Goal: Entertainment & Leisure: Consume media (video, audio)

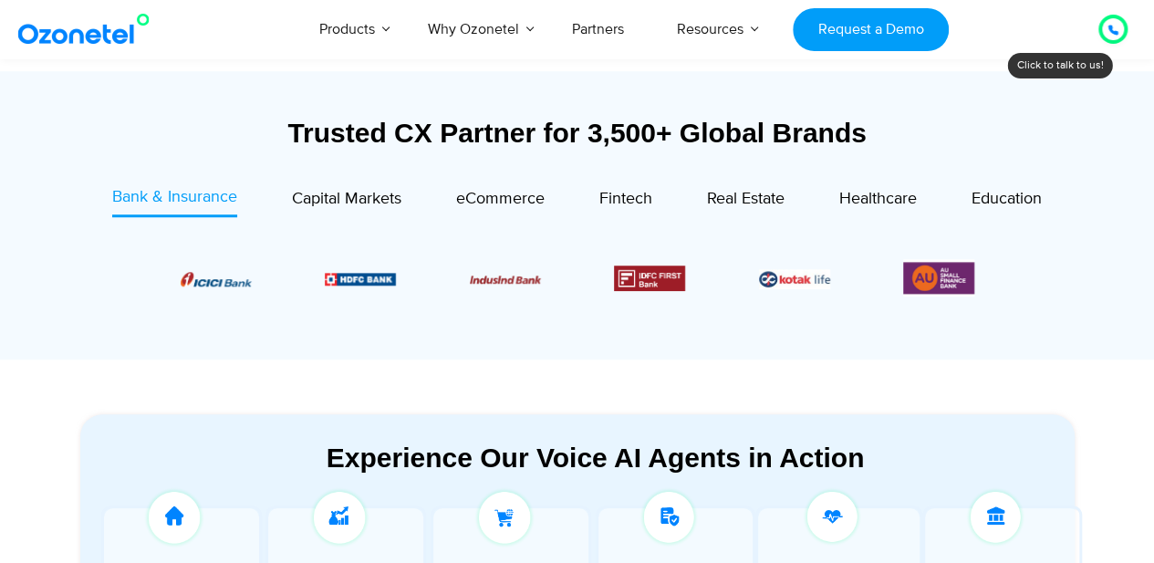
drag, startPoint x: 0, startPoint y: 0, endPoint x: 518, endPoint y: 339, distance: 619.6
click at [518, 339] on div "Bank & Insurance Capital Markets" at bounding box center [578, 267] width 958 height 165
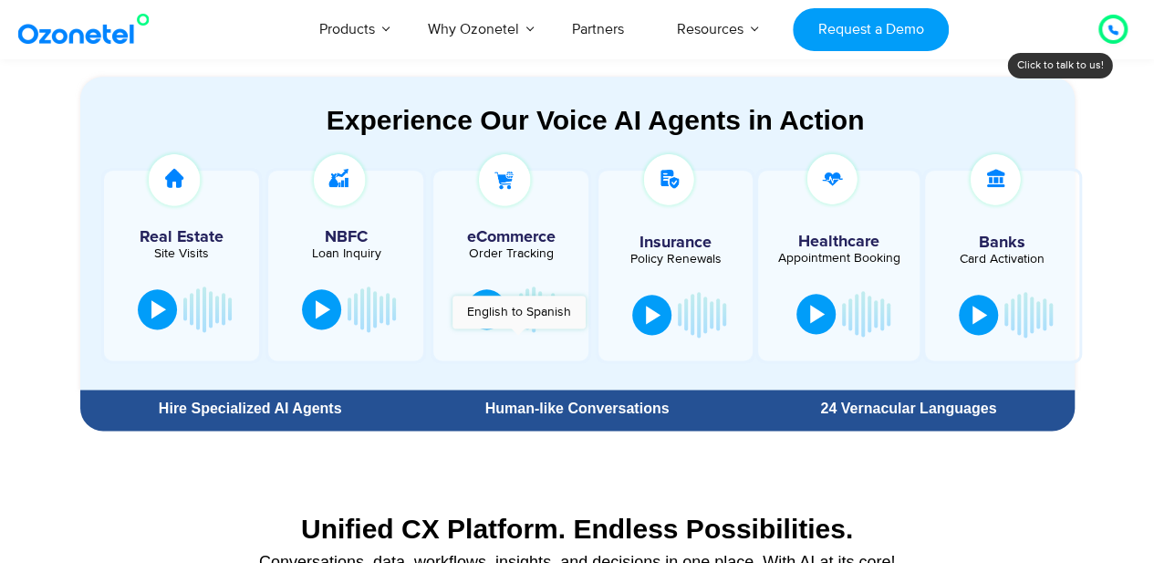
scroll to position [990, 0]
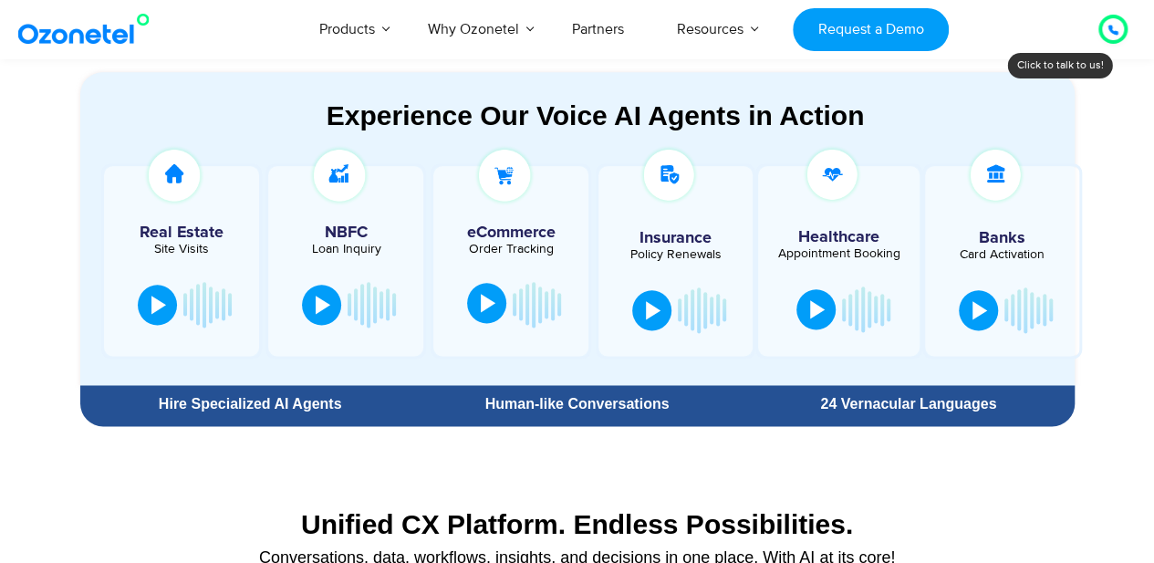
click at [491, 313] on button at bounding box center [486, 303] width 39 height 40
click at [510, 298] on button at bounding box center [493, 305] width 37 height 40
click at [332, 302] on button at bounding box center [321, 303] width 39 height 40
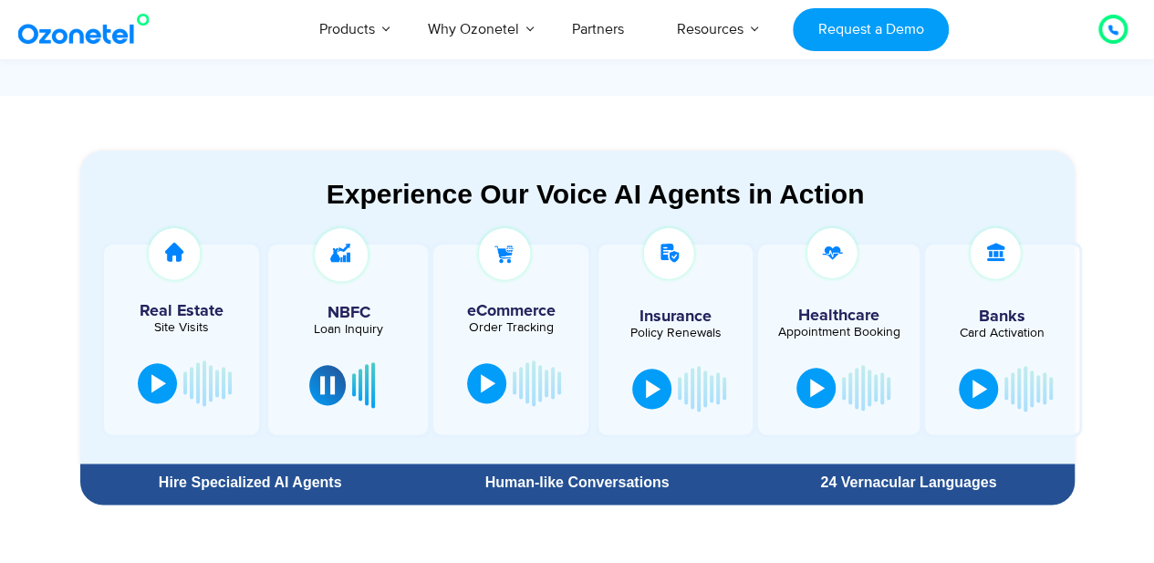
scroll to position [914, 0]
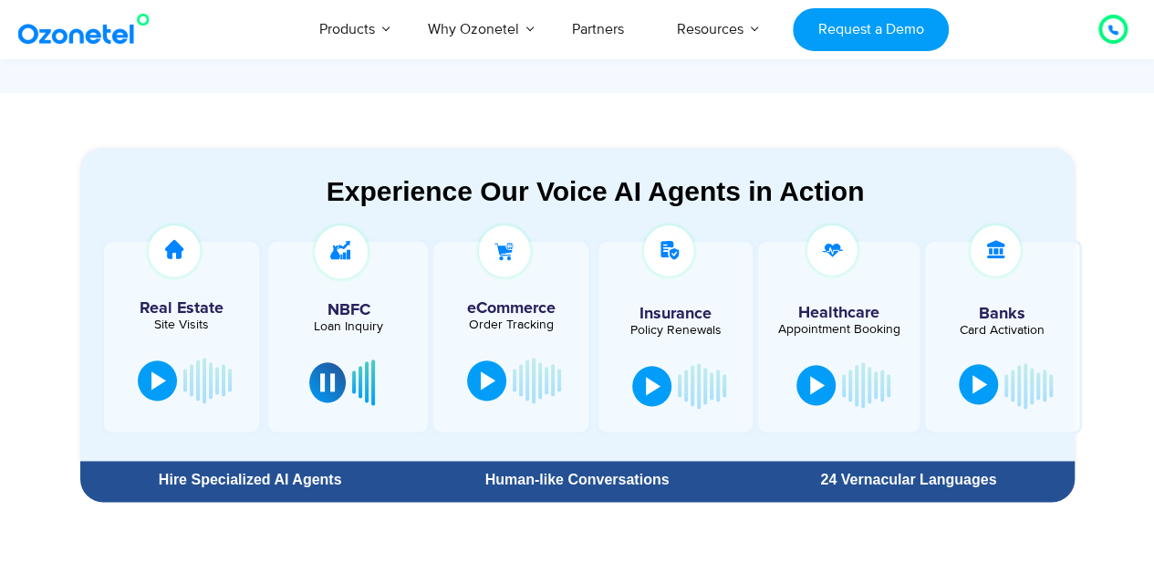
click at [976, 388] on div at bounding box center [980, 384] width 15 height 18
click at [985, 384] on div at bounding box center [980, 384] width 15 height 18
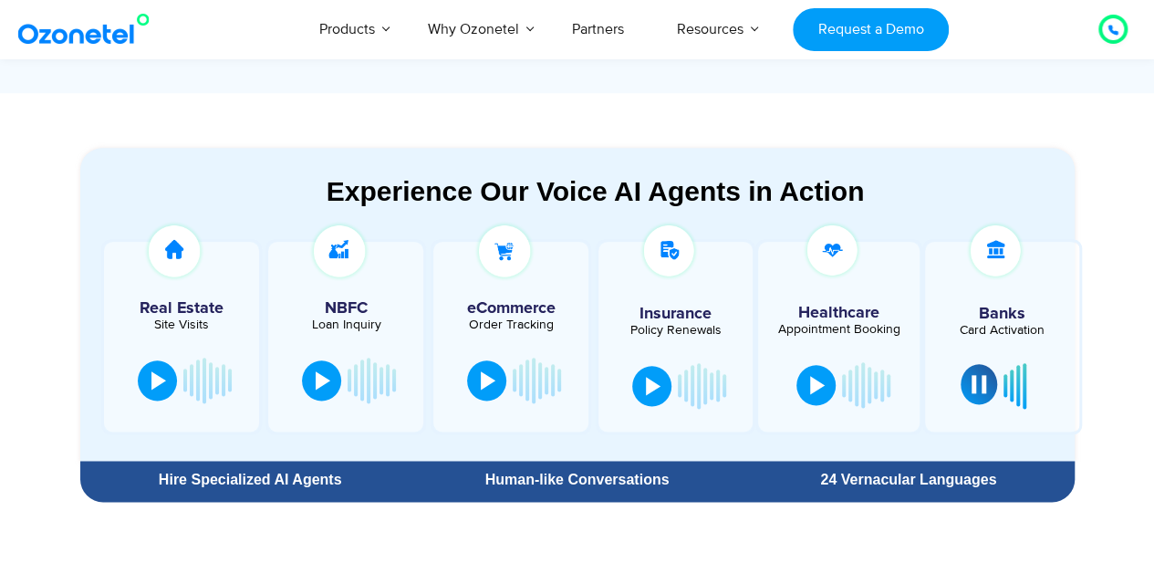
click at [985, 384] on div at bounding box center [979, 384] width 15 height 18
click at [334, 385] on button at bounding box center [321, 379] width 39 height 40
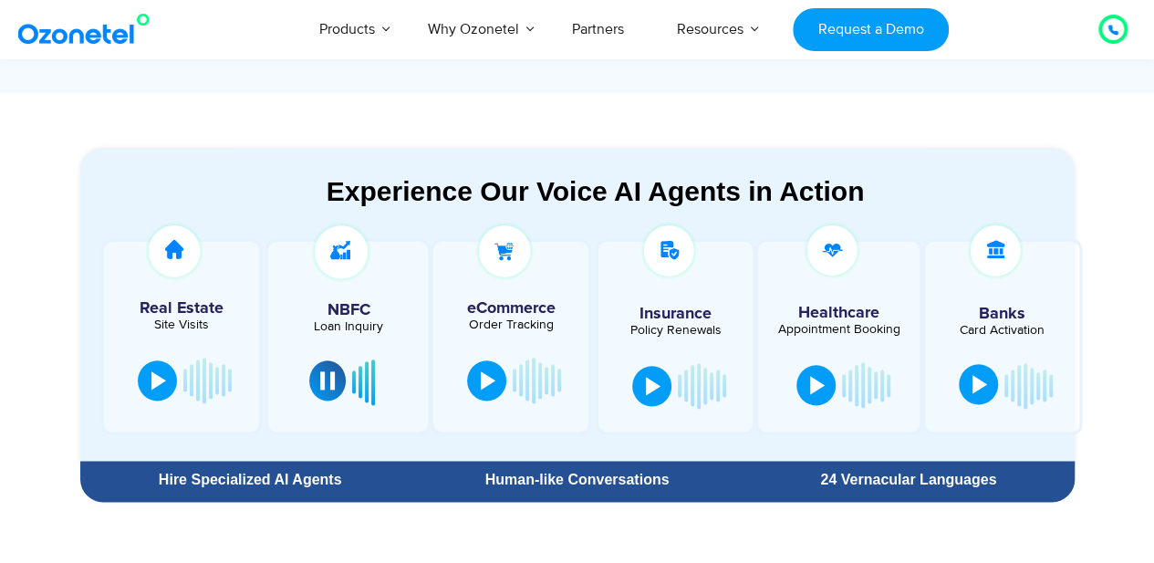
click at [334, 385] on div at bounding box center [327, 380] width 15 height 18
